Goal: Information Seeking & Learning: Learn about a topic

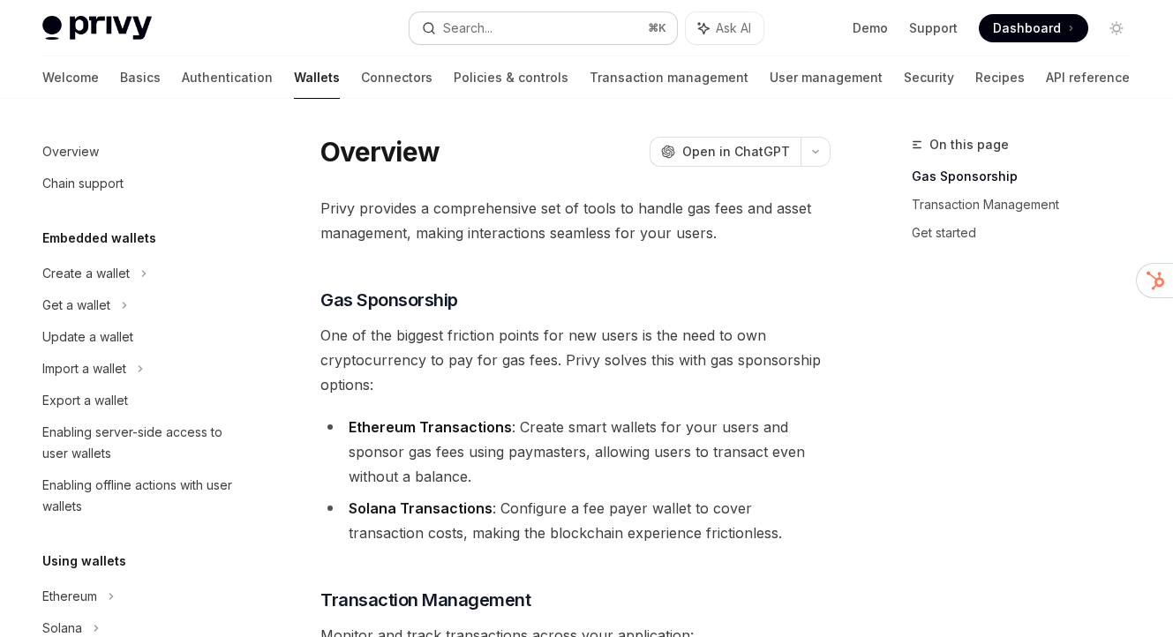
click at [584, 20] on button "Search... ⌘ K" at bounding box center [542, 28] width 266 height 32
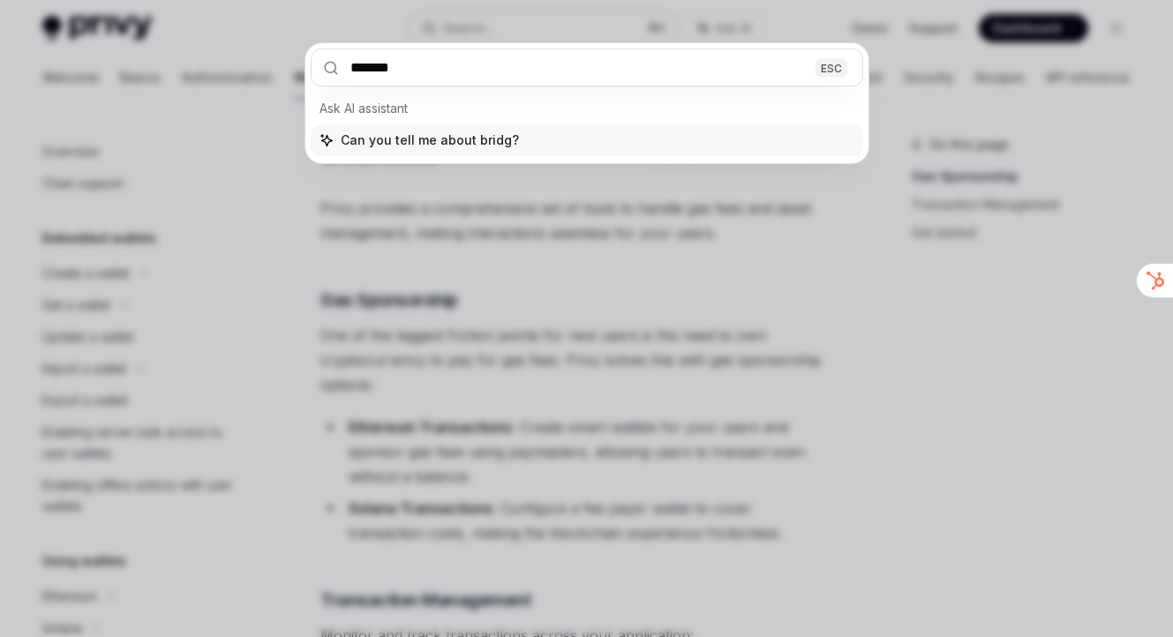
type input "********"
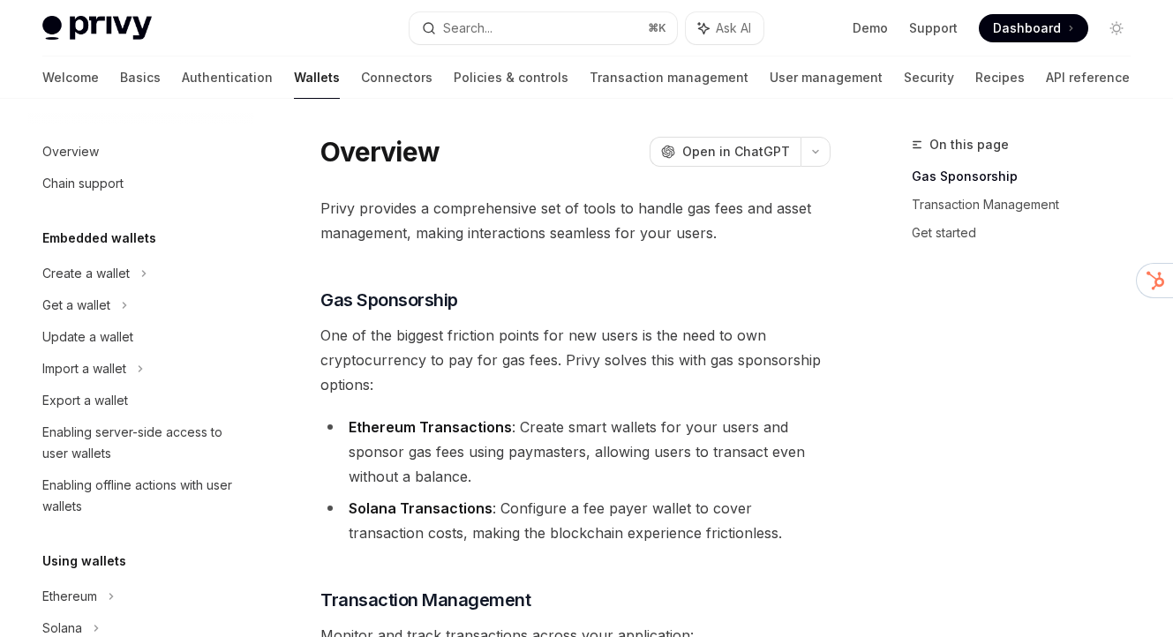
scroll to position [591, 0]
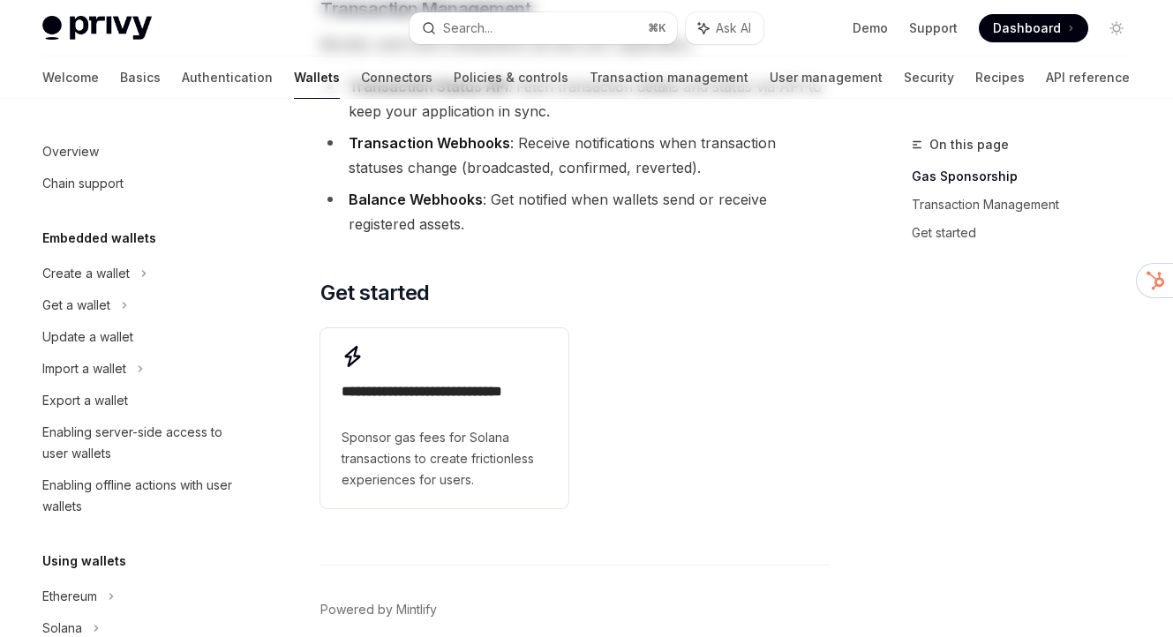
type textarea "*"
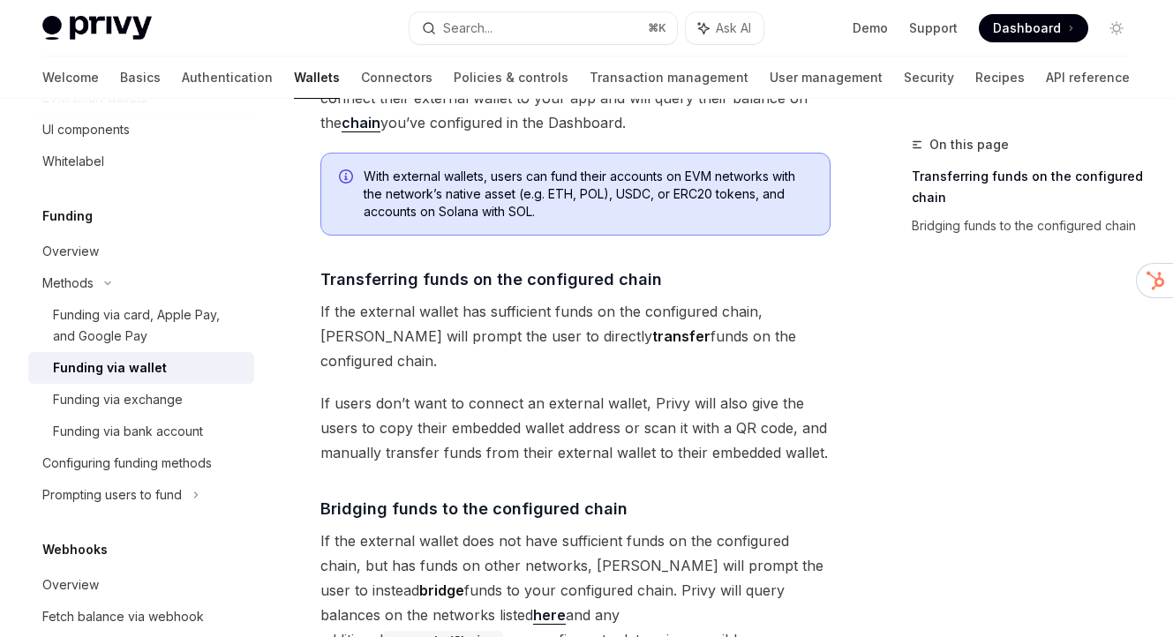
scroll to position [412, 0]
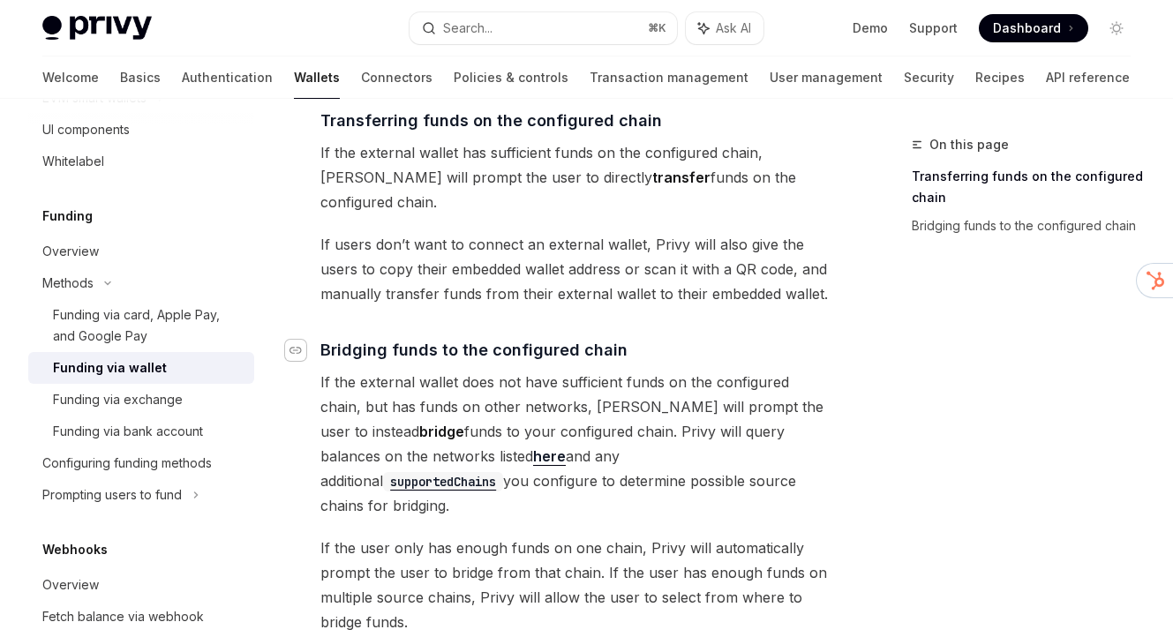
click at [298, 345] on icon "Navigate to header" at bounding box center [295, 350] width 12 height 11
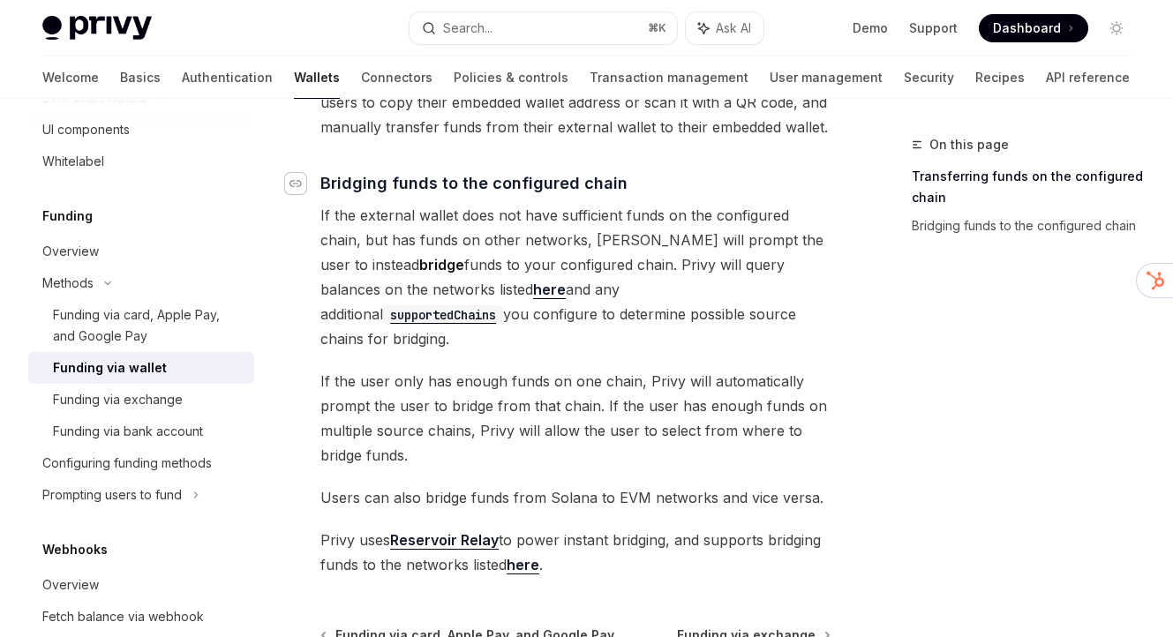
scroll to position [591, 0]
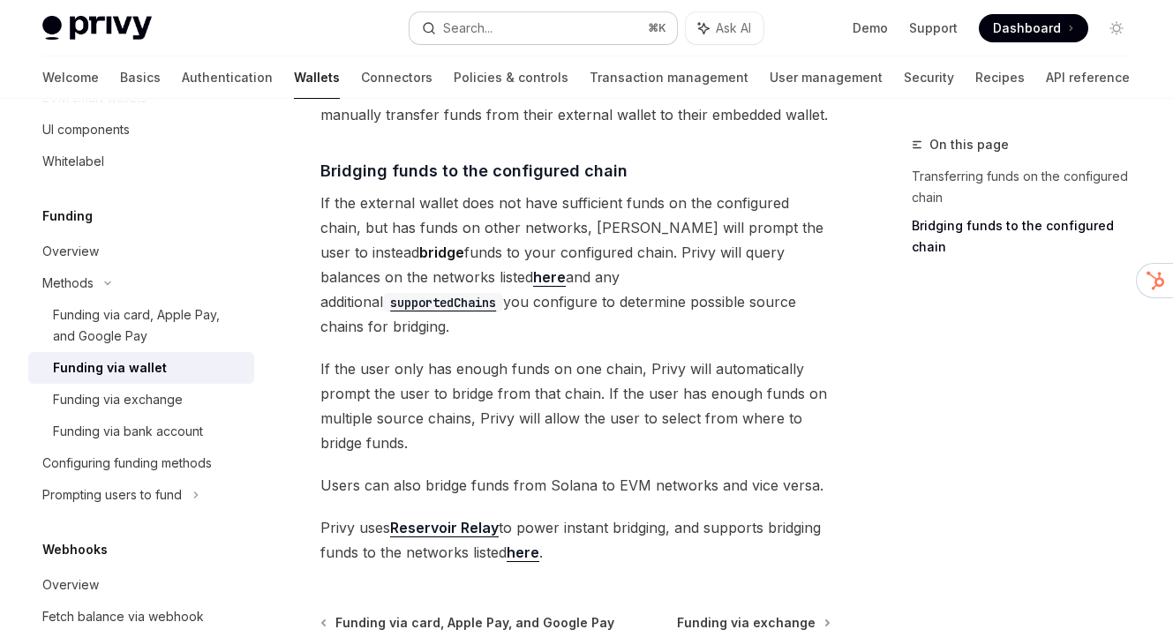
click at [573, 34] on button "Search... ⌘ K" at bounding box center [542, 28] width 266 height 32
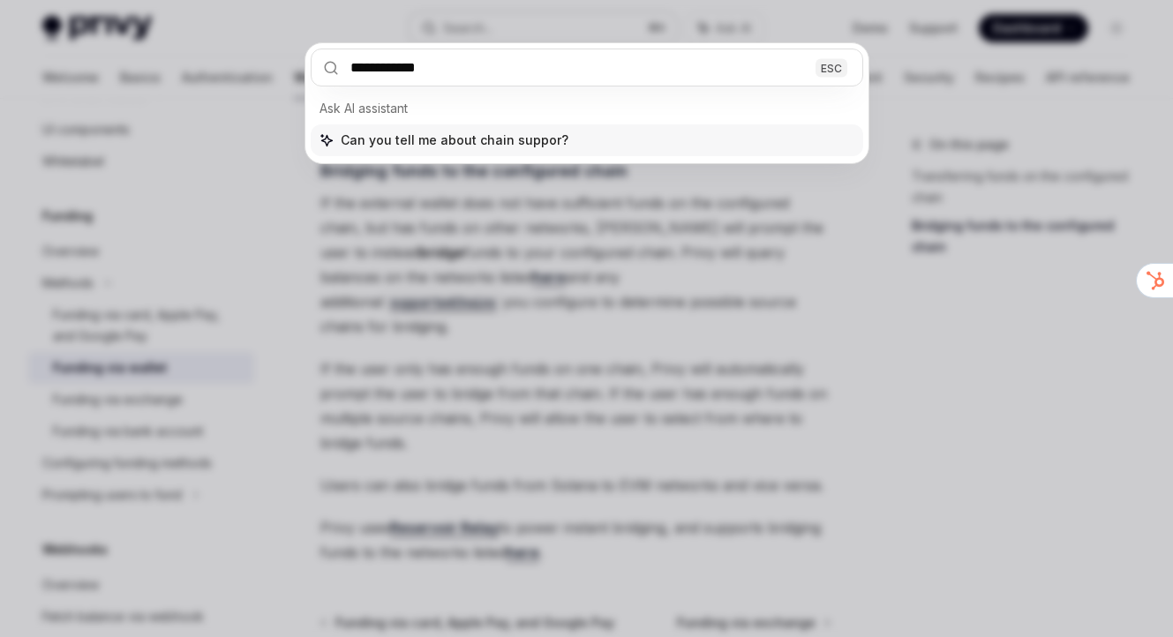
type input "**********"
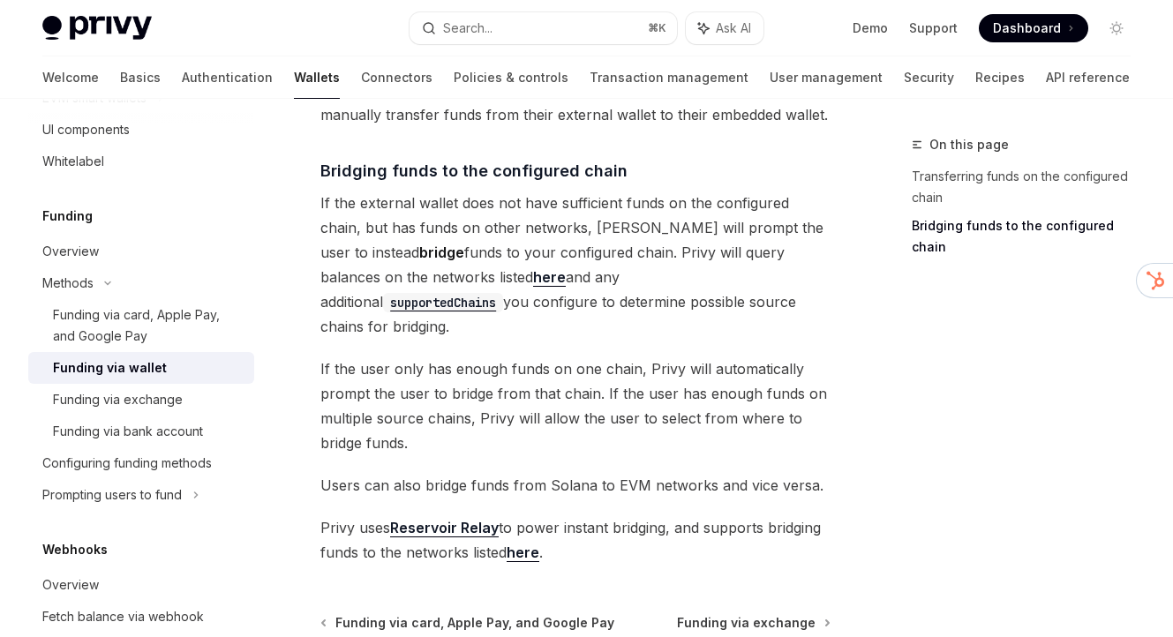
type textarea "*"
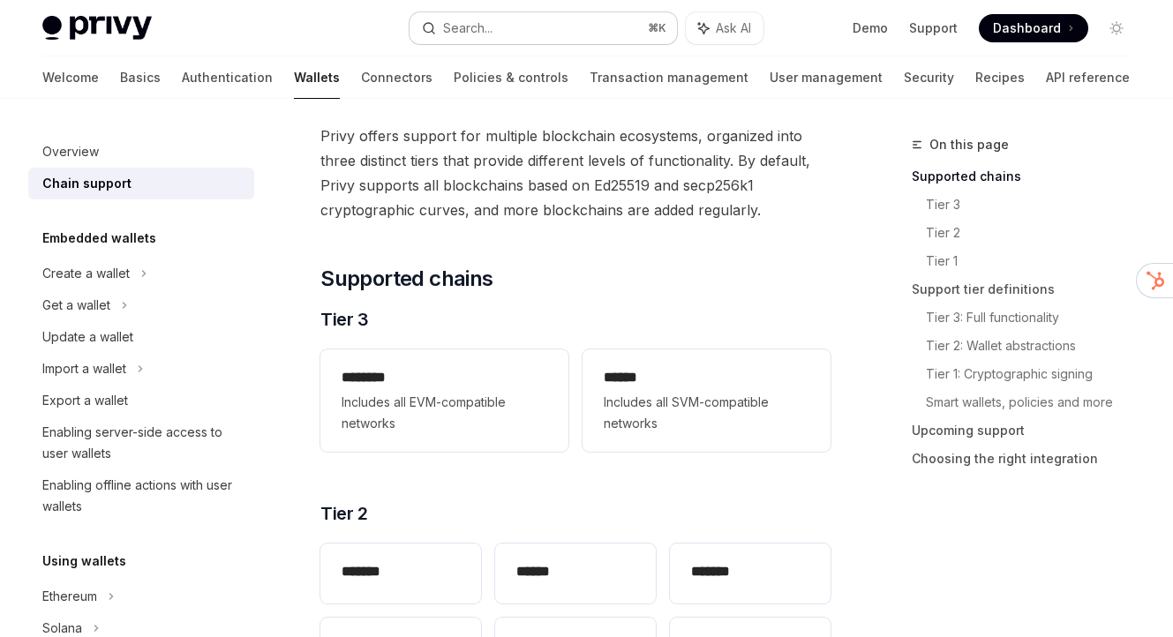
click at [540, 28] on button "Search... ⌘ K" at bounding box center [542, 28] width 266 height 32
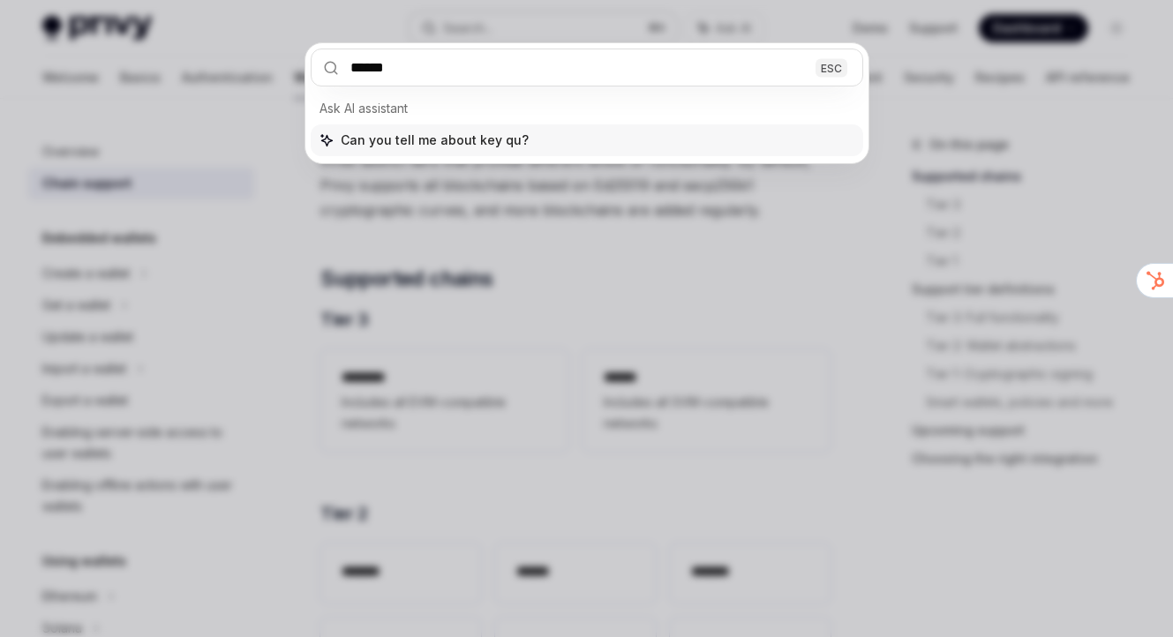
type input "*******"
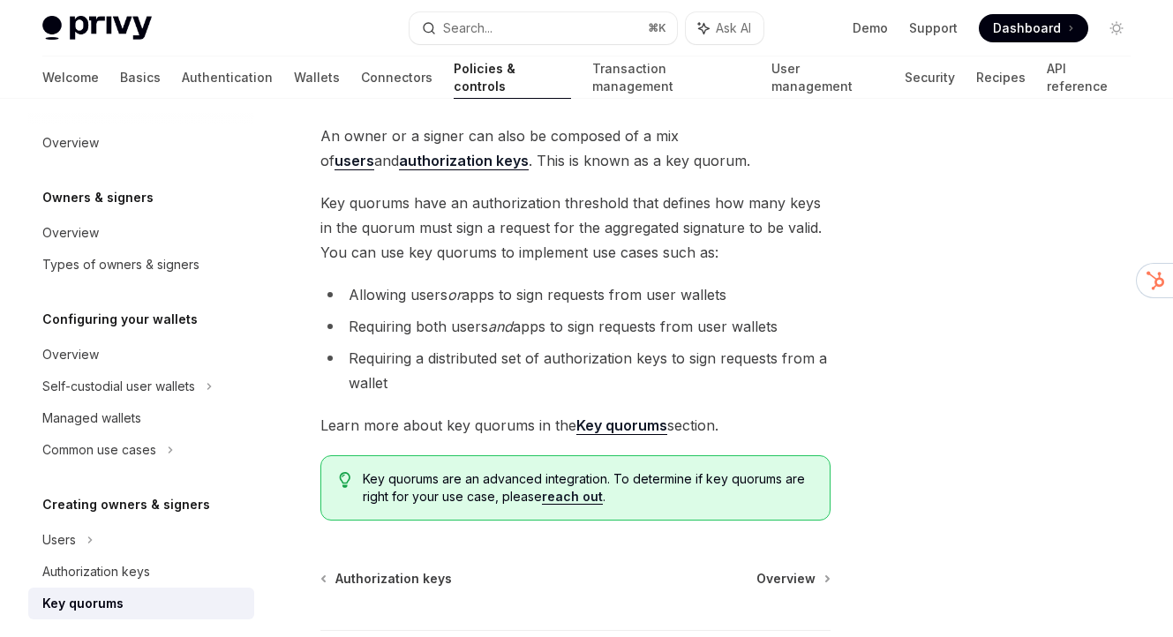
click at [598, 434] on span "Learn more about key quorums in the Key quorums section." at bounding box center [575, 425] width 510 height 25
click at [603, 421] on strong "Key quorums" at bounding box center [621, 425] width 91 height 18
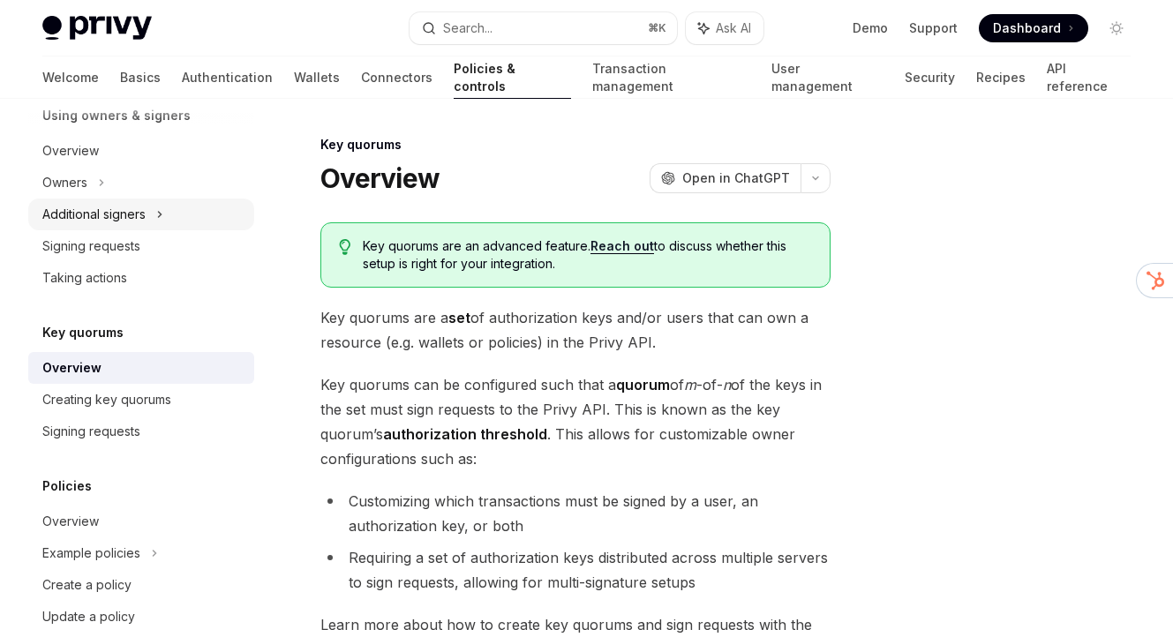
click at [126, 217] on div "Additional signers" at bounding box center [93, 214] width 103 height 21
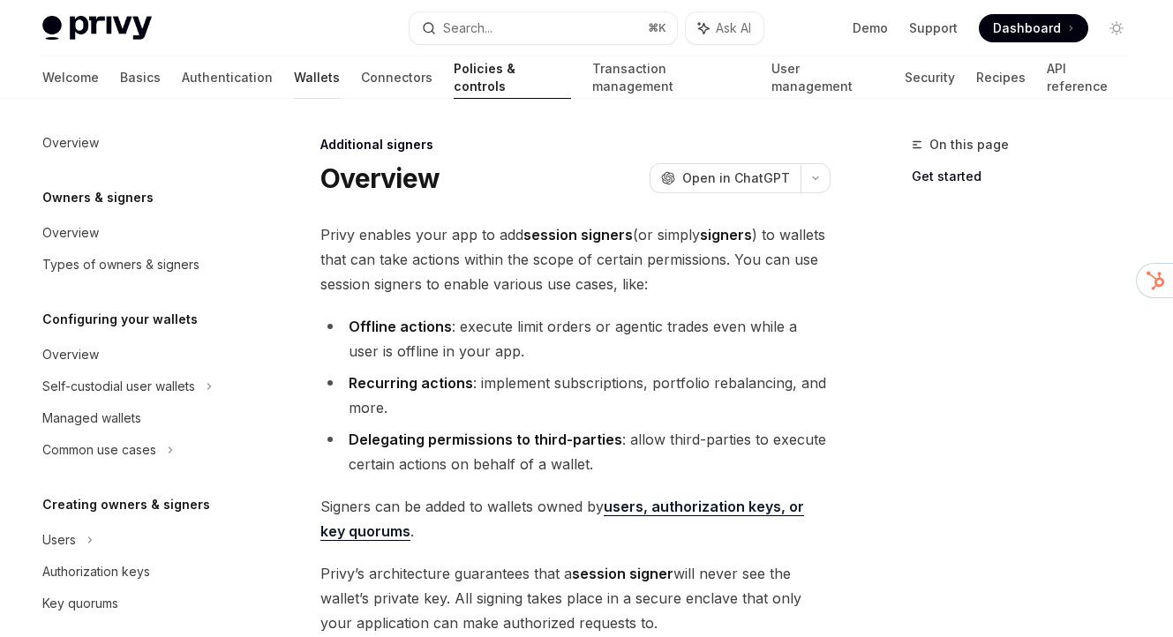
click at [294, 66] on link "Wallets" at bounding box center [317, 77] width 46 height 42
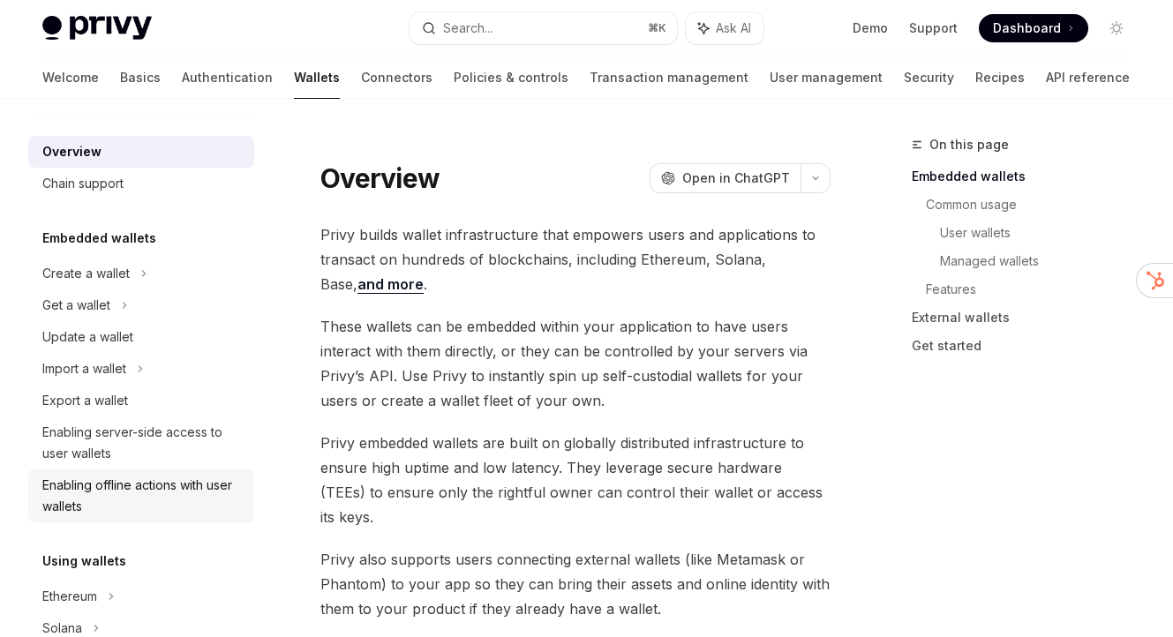
click at [209, 501] on div "Enabling offline actions with user wallets" at bounding box center [142, 496] width 201 height 42
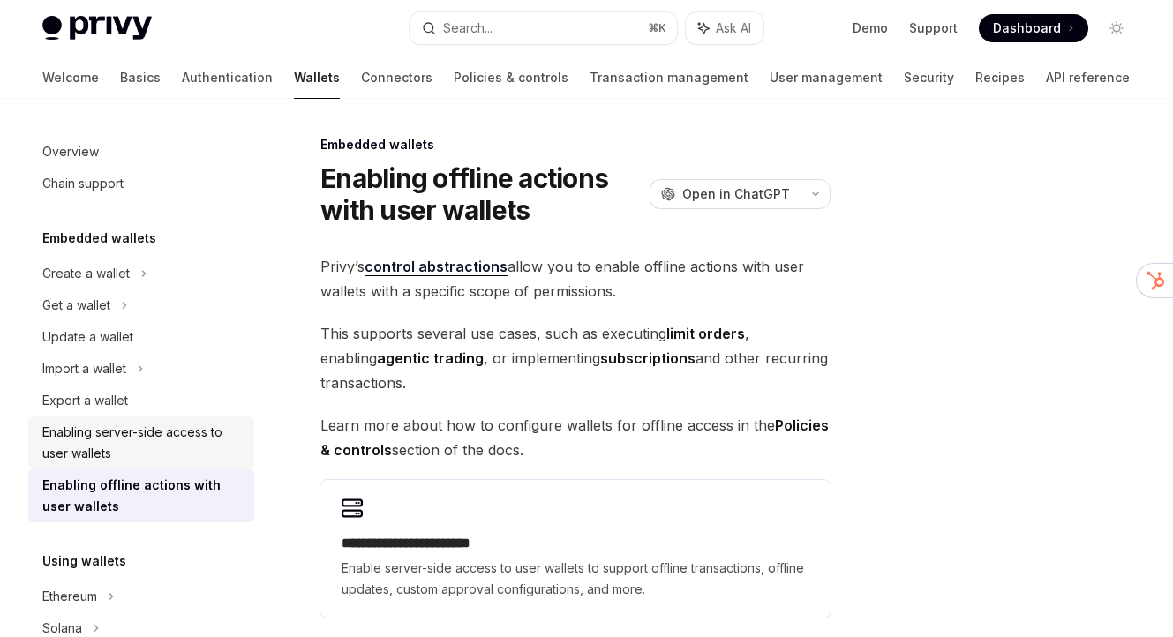
click at [194, 453] on div "Enabling server-side access to user wallets" at bounding box center [142, 443] width 201 height 42
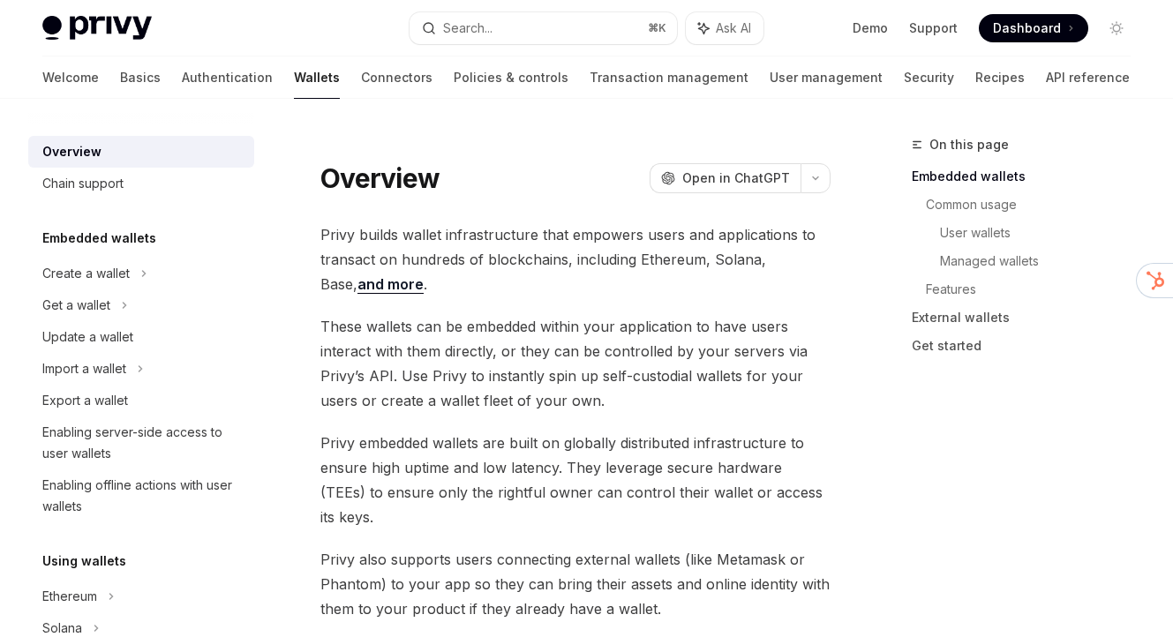
type textarea "*"
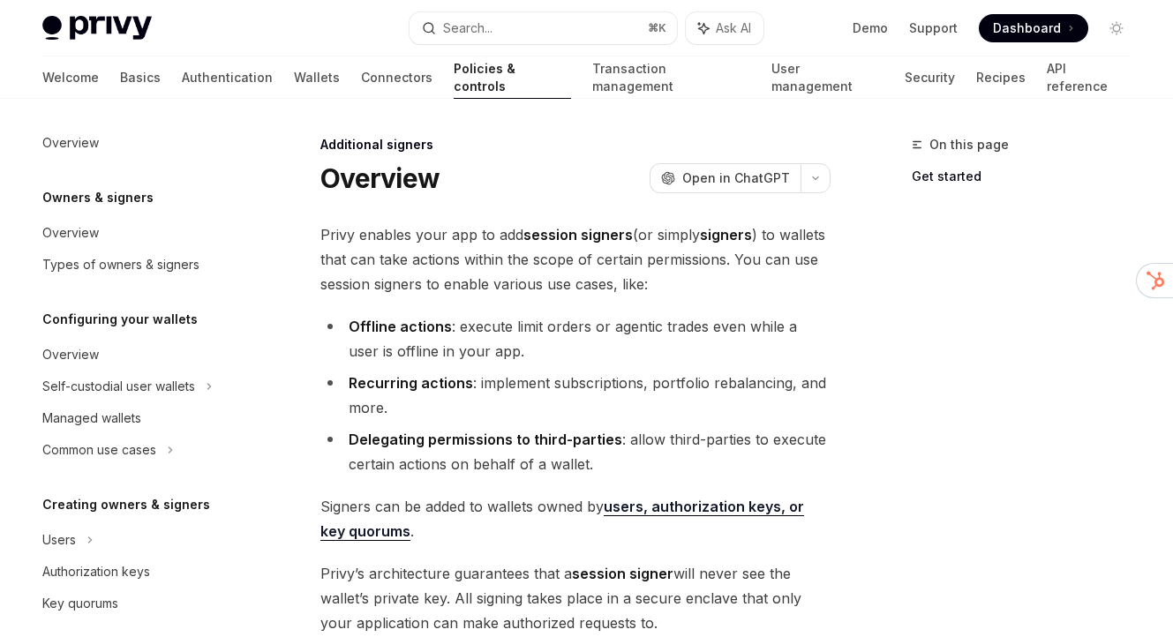
scroll to position [421, 0]
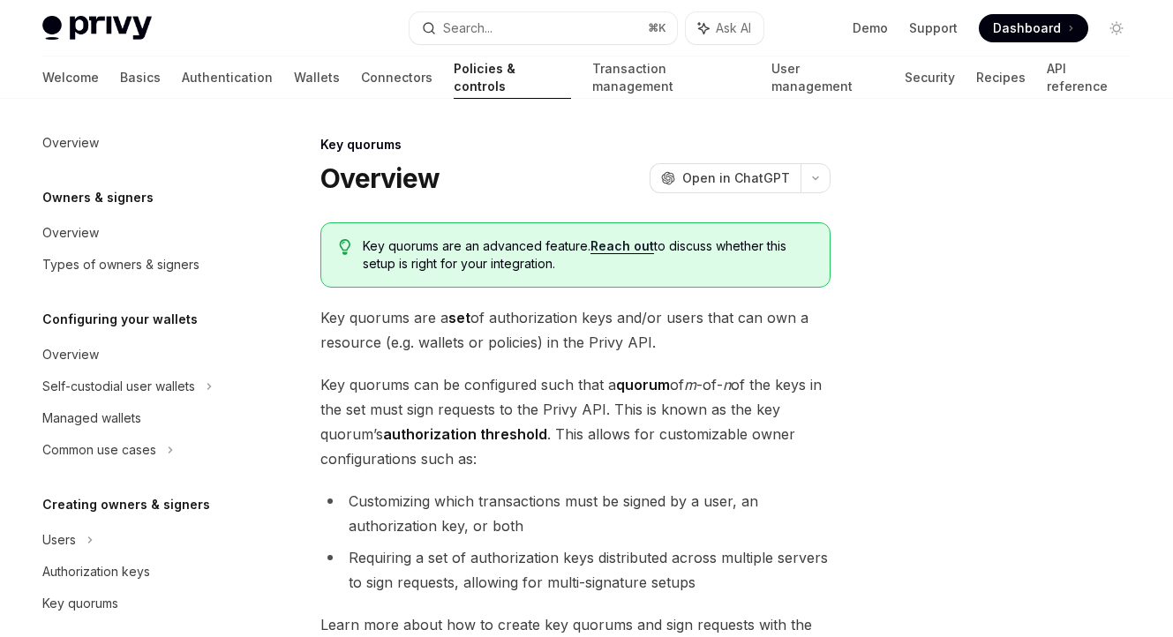
scroll to position [543, 0]
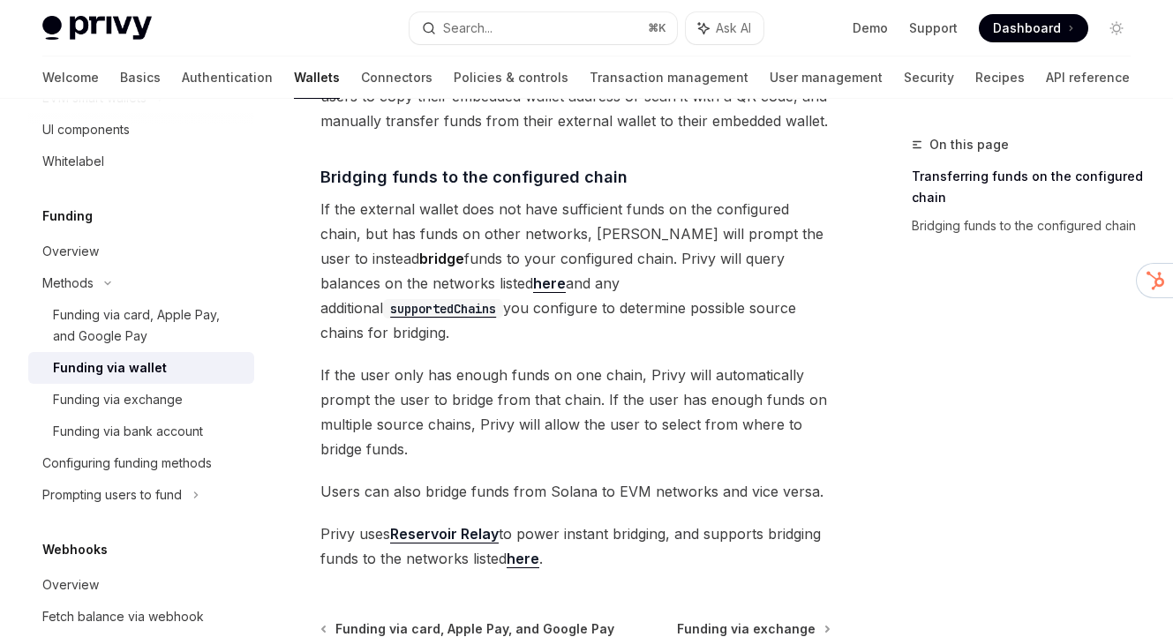
scroll to position [591, 0]
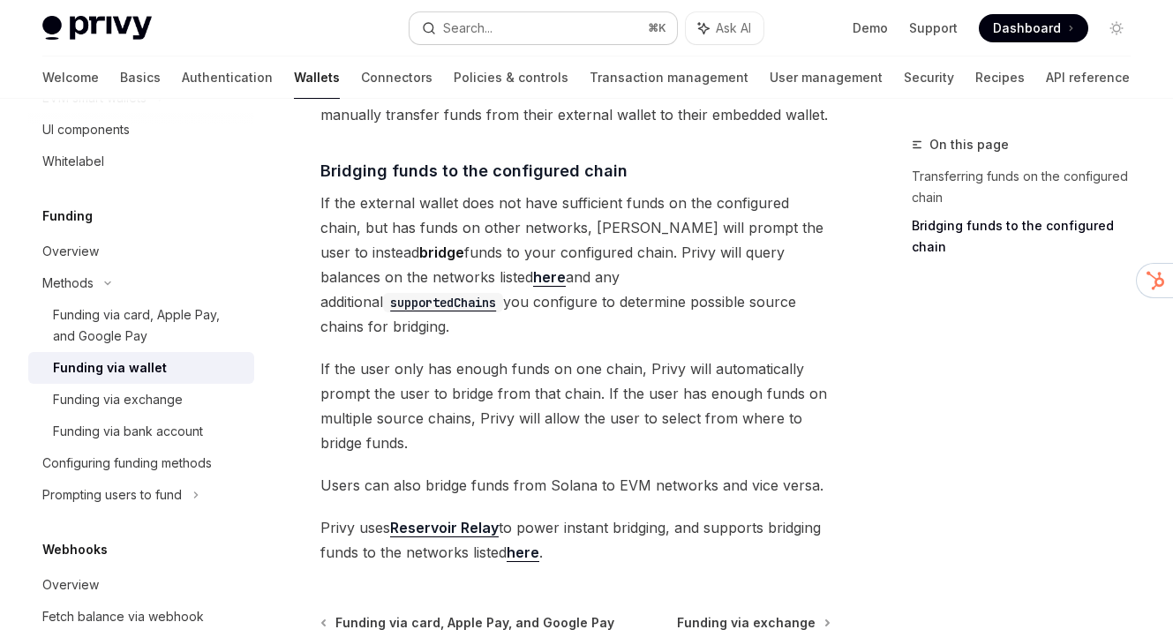
click at [598, 27] on button "Search... ⌘ K" at bounding box center [542, 28] width 266 height 32
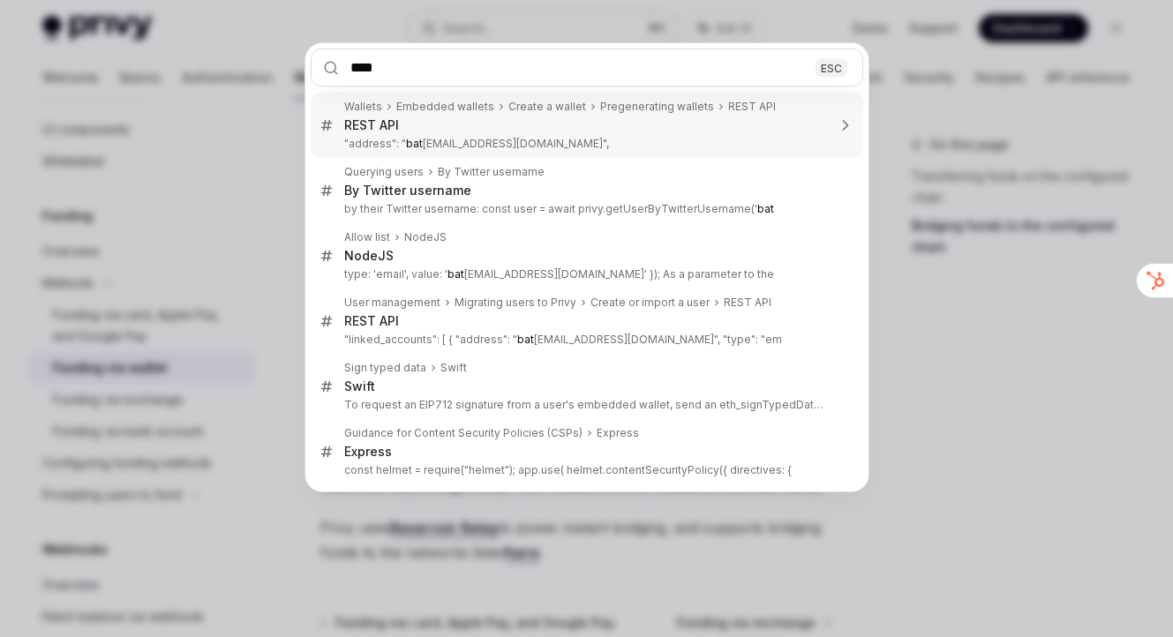
type input "*****"
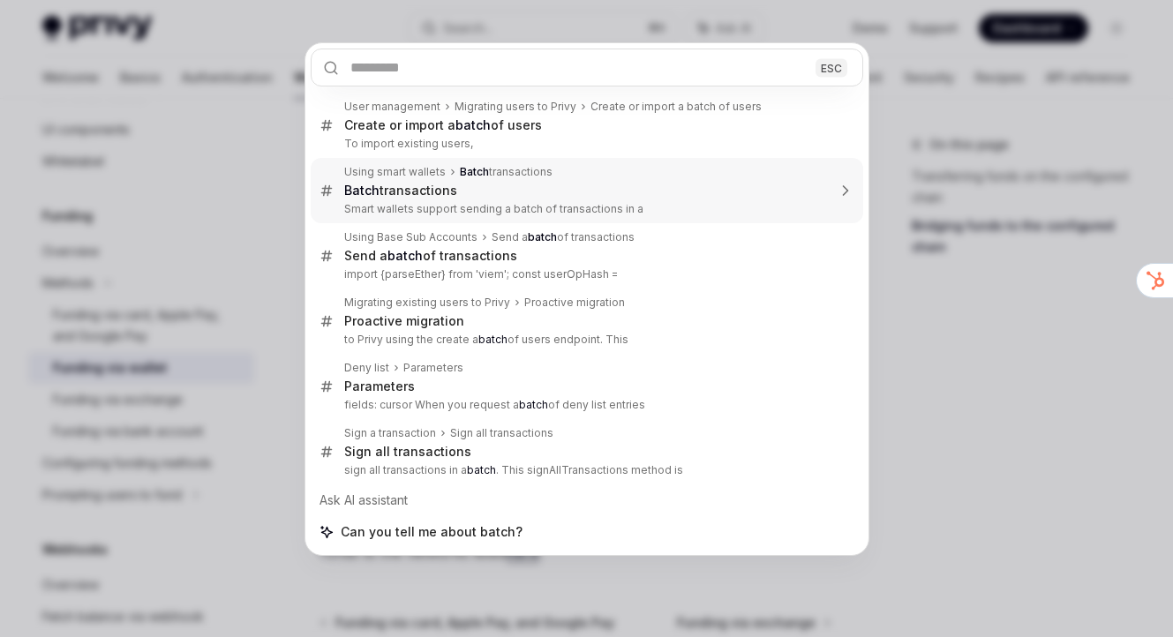
type textarea "*"
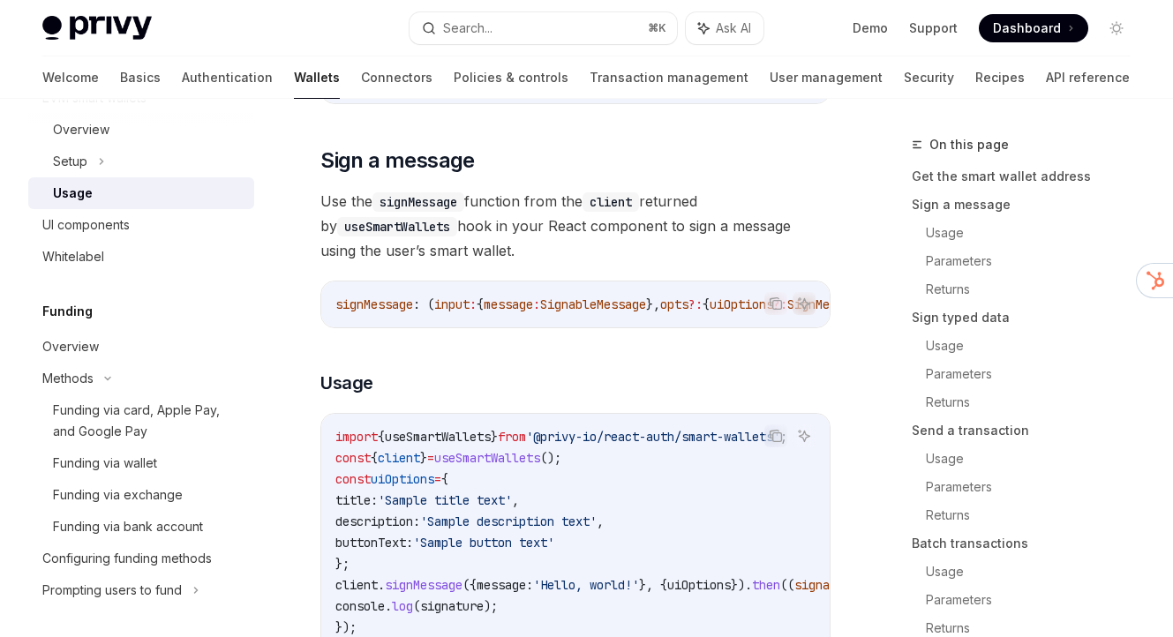
scroll to position [3753, 0]
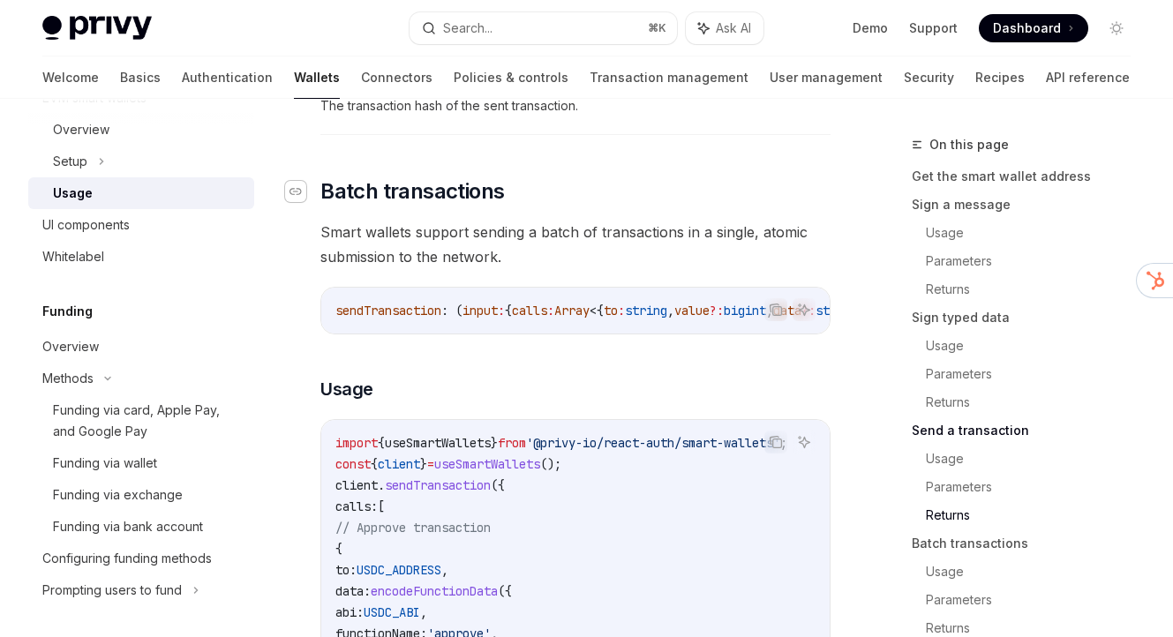
click at [294, 197] on icon "Navigate to header" at bounding box center [295, 191] width 12 height 11
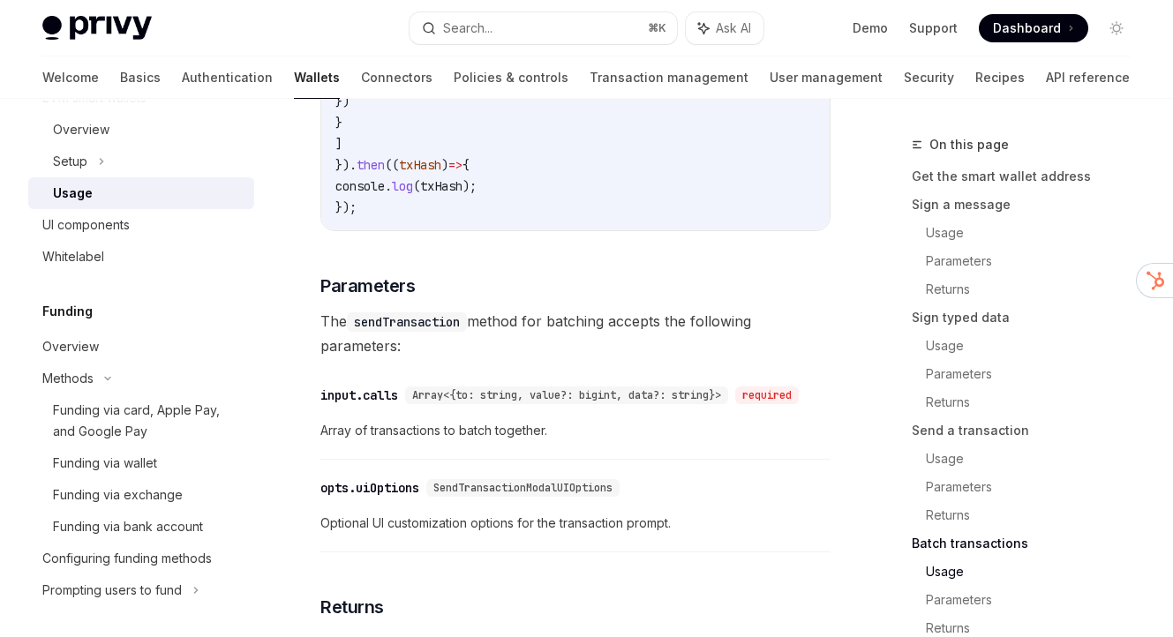
scroll to position [4210, 0]
